Goal: Task Accomplishment & Management: Use online tool/utility

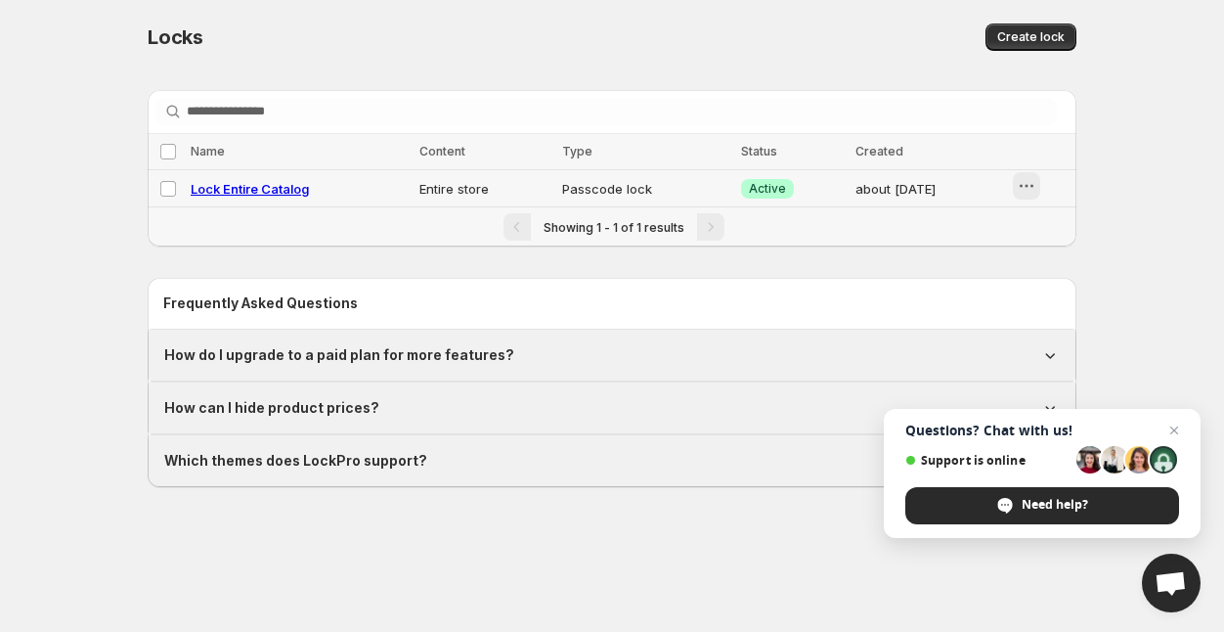
click at [1029, 186] on icon "button" at bounding box center [1027, 186] width 3 height 3
click at [1032, 188] on icon "button" at bounding box center [1027, 186] width 20 height 20
click at [286, 192] on span "Lock Entire Catalog" at bounding box center [250, 189] width 118 height 16
select select "******"
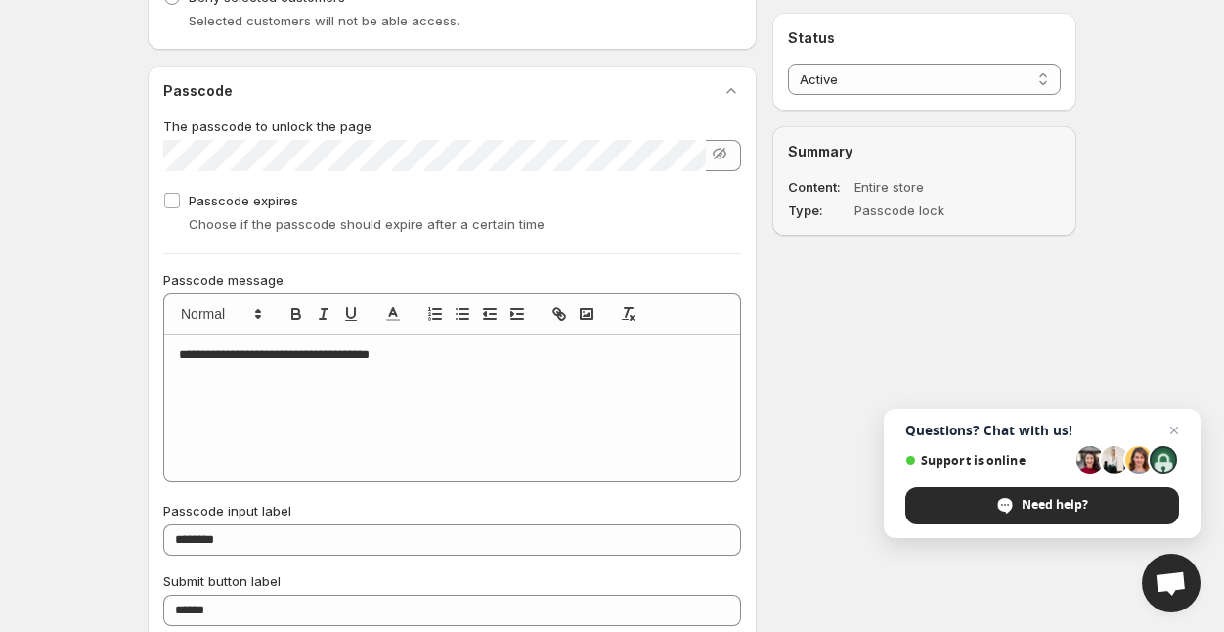
scroll to position [985, 0]
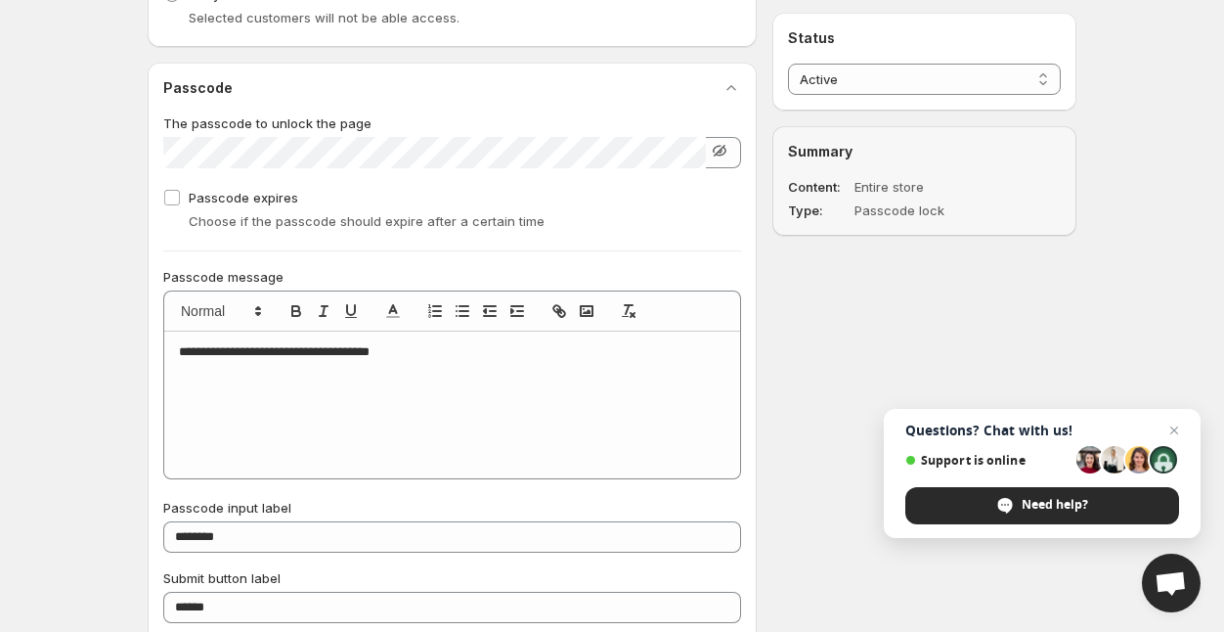
click at [715, 157] on icon "button" at bounding box center [720, 151] width 20 height 20
